Goal: Information Seeking & Learning: Learn about a topic

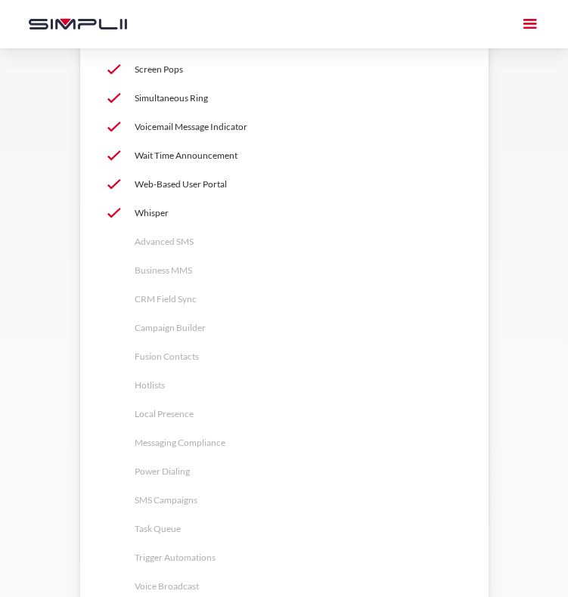
scroll to position [4232, 0]
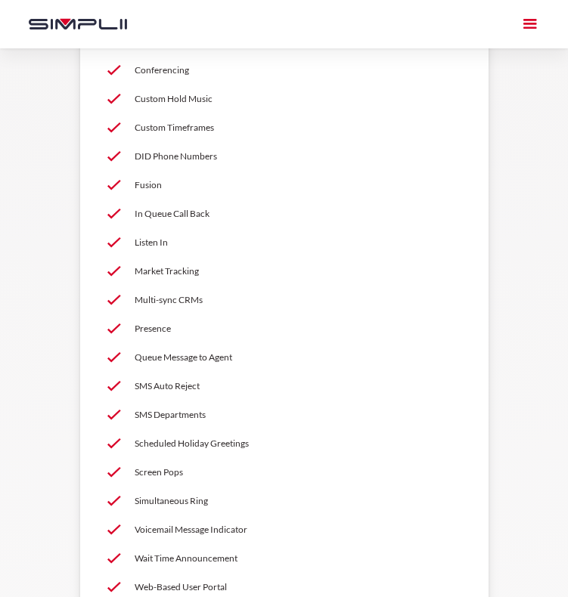
click at [147, 327] on p "Presence" at bounding box center [298, 329] width 327 height 18
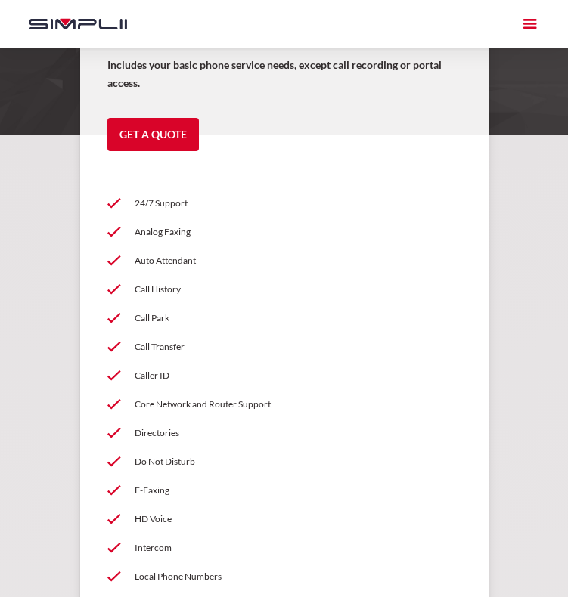
scroll to position [0, 0]
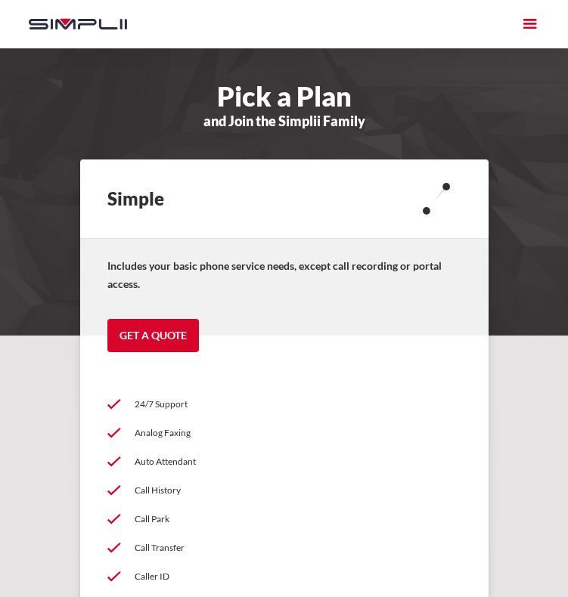
drag, startPoint x: 190, startPoint y: 464, endPoint x: 190, endPoint y: 448, distance: 15.1
click at [190, 464] on p "Auto Attendant" at bounding box center [298, 462] width 327 height 18
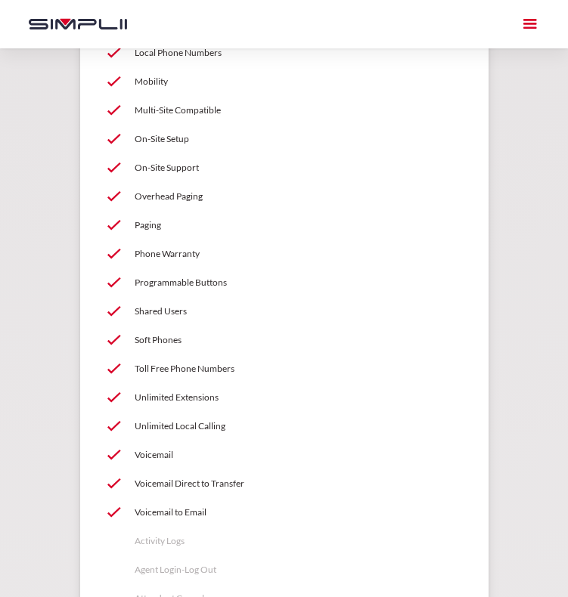
scroll to position [726, 0]
click at [161, 335] on p "Soft Phones" at bounding box center [298, 340] width 327 height 18
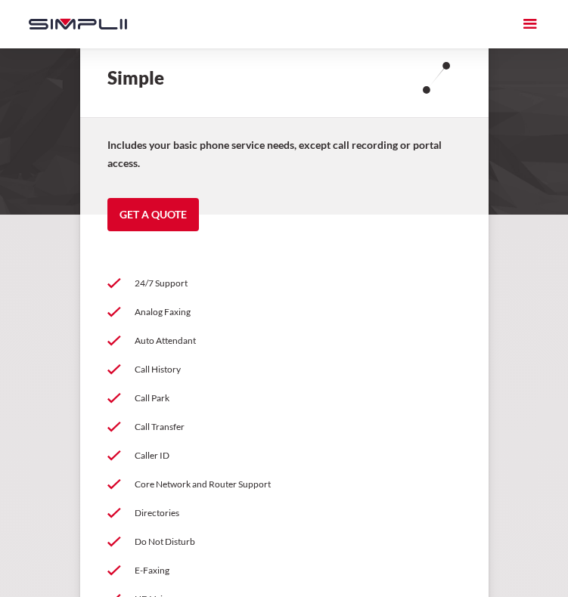
scroll to position [0, 0]
